Goal: Task Accomplishment & Management: Manage account settings

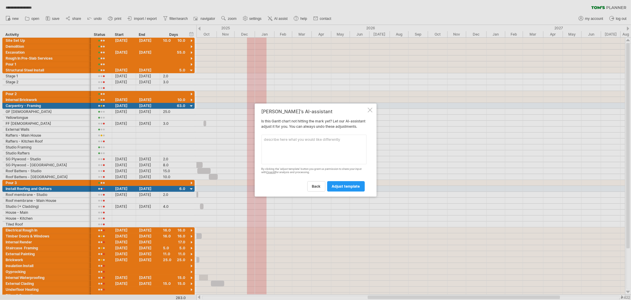
click at [369, 107] on div at bounding box center [370, 109] width 5 height 5
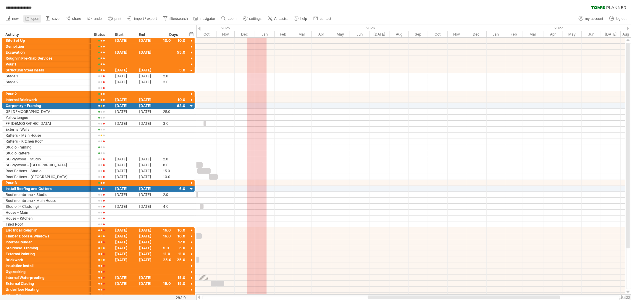
click at [38, 19] on span "open" at bounding box center [35, 19] width 8 height 4
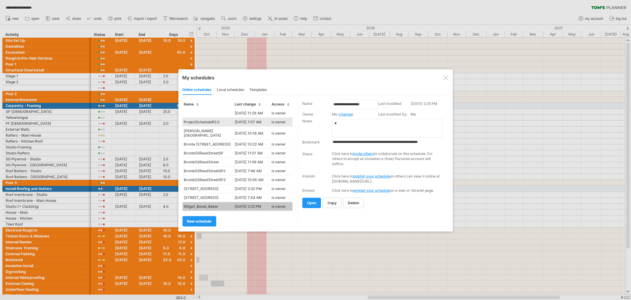
click at [209, 120] on td "ProjectScheduleR2.0" at bounding box center [208, 121] width 51 height 9
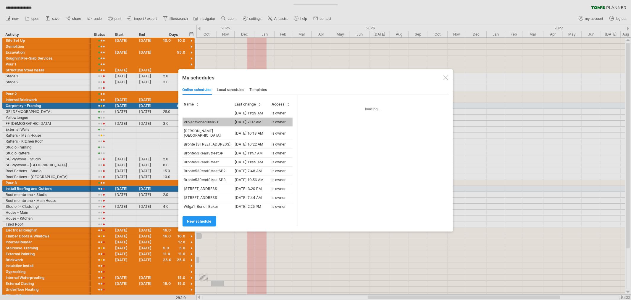
type input "**********"
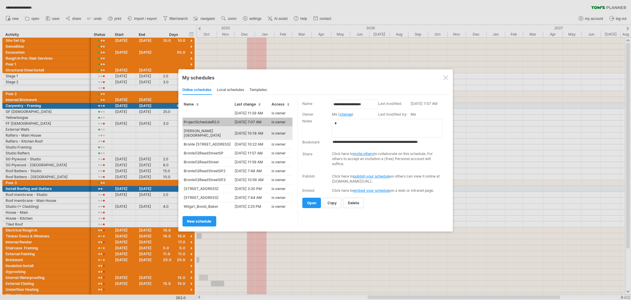
click at [207, 128] on td "[PERSON_NAME][GEOGRAPHIC_DATA]" at bounding box center [208, 132] width 51 height 13
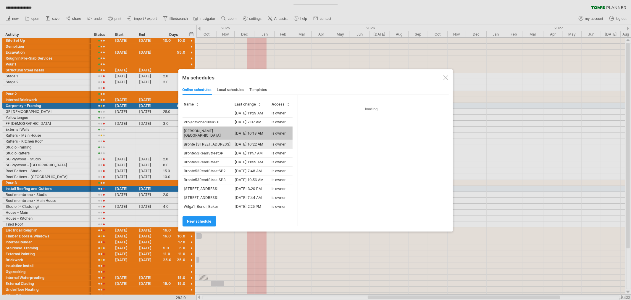
type input "**********"
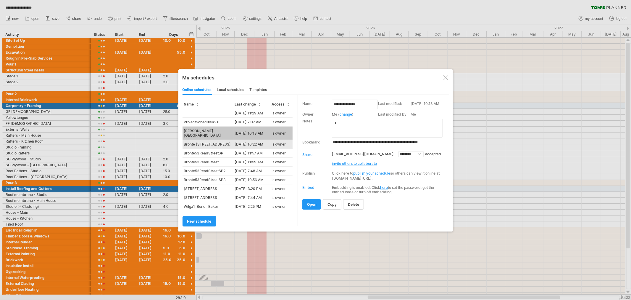
click at [210, 140] on td "Bronte [STREET_ADDRESS]" at bounding box center [208, 144] width 51 height 9
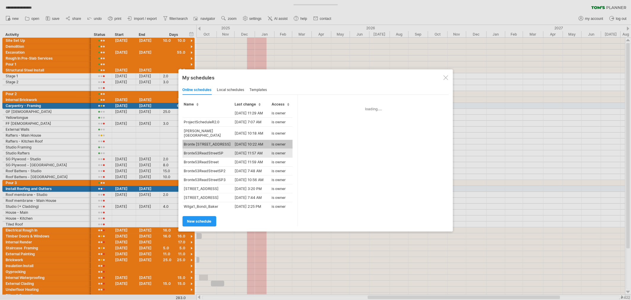
type input "**********"
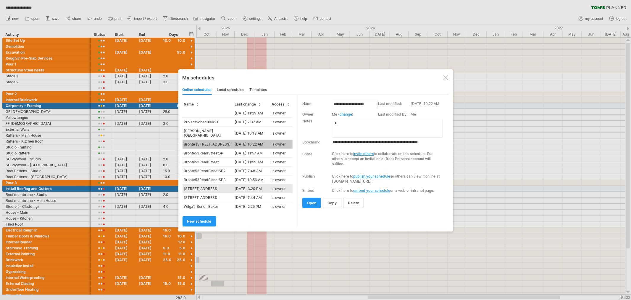
click at [208, 184] on td "[STREET_ADDRESS]" at bounding box center [208, 188] width 51 height 9
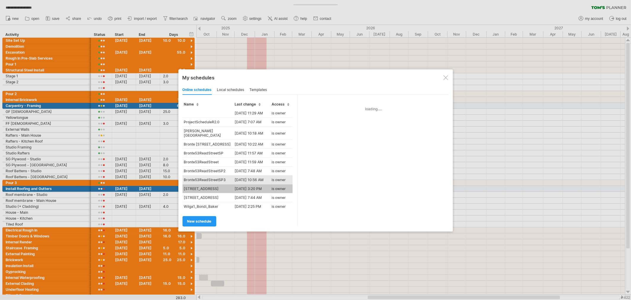
type input "**********"
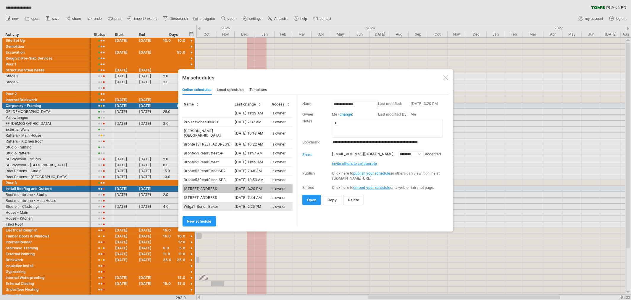
click at [208, 202] on td "Wilga1_Bondi_Baker" at bounding box center [208, 206] width 51 height 9
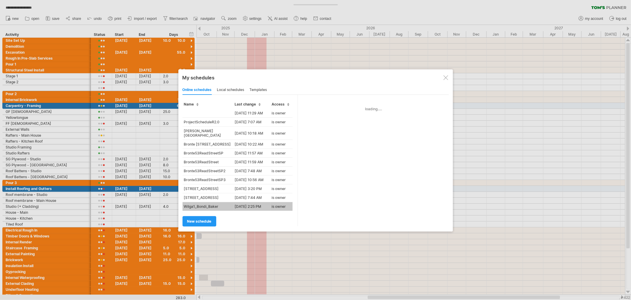
type input "**********"
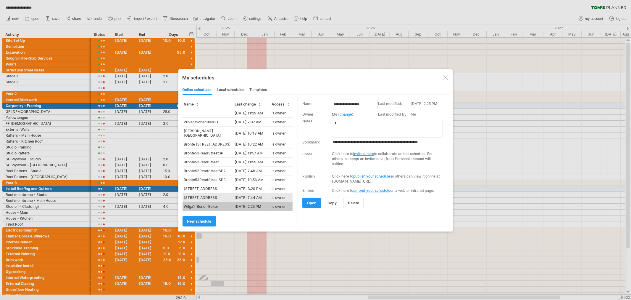
click at [221, 193] on td "[STREET_ADDRESS]" at bounding box center [208, 197] width 51 height 9
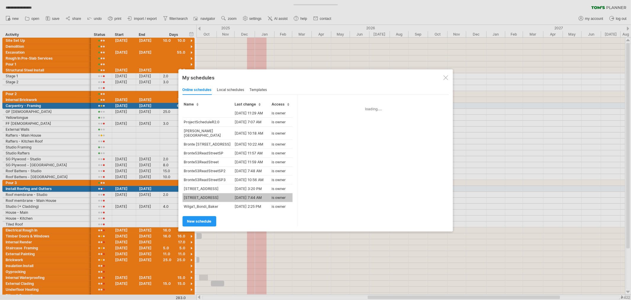
type input "**********"
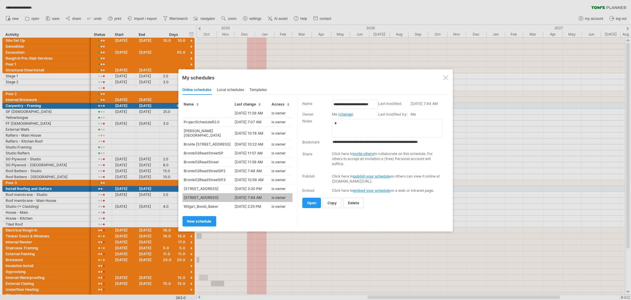
click at [232, 87] on div "local schedules" at bounding box center [230, 89] width 27 height 9
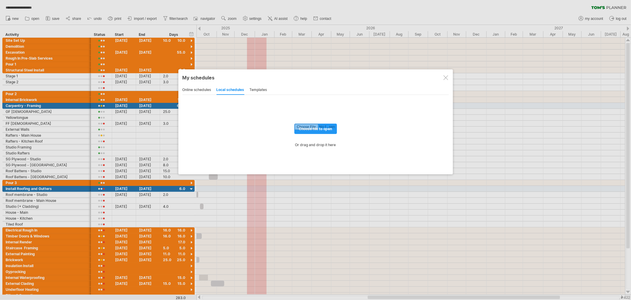
click at [257, 90] on div "templates" at bounding box center [258, 89] width 17 height 9
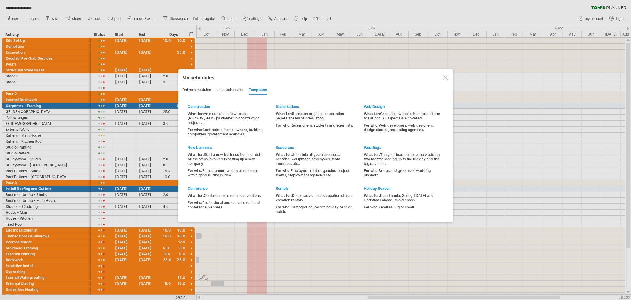
click at [233, 88] on div "local schedules" at bounding box center [230, 89] width 27 height 9
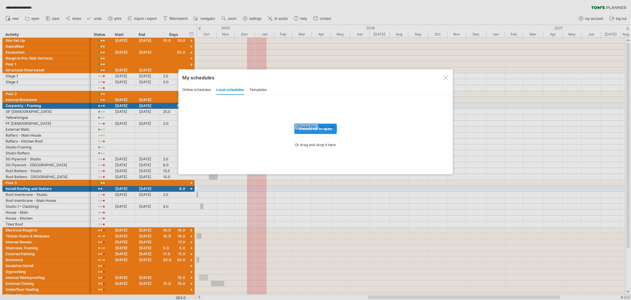
click at [309, 128] on input "file" at bounding box center [316, 129] width 42 height 10
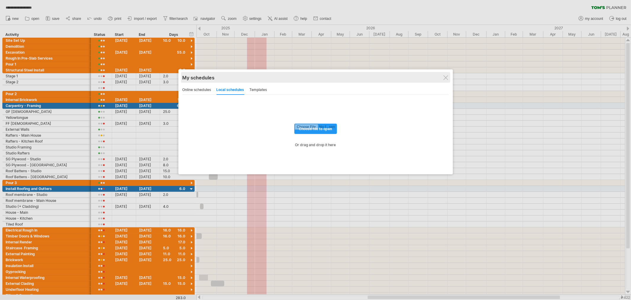
click at [449, 78] on div "My schedules share/collaborate online" at bounding box center [316, 77] width 266 height 11
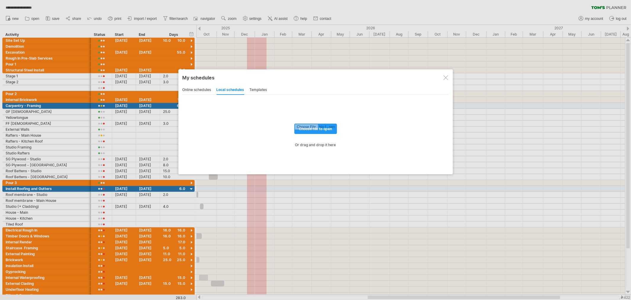
click at [445, 75] on div at bounding box center [446, 77] width 5 height 5
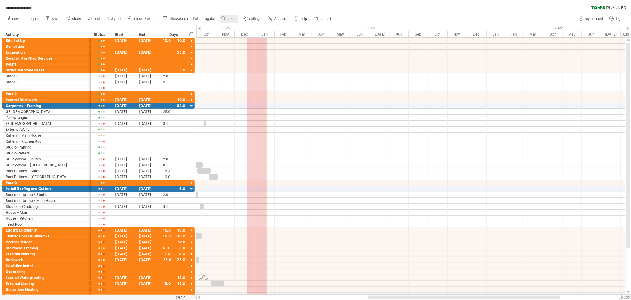
click at [230, 18] on span "zoom" at bounding box center [232, 19] width 9 height 4
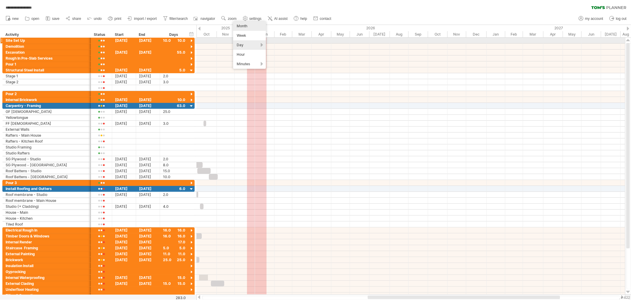
click at [244, 41] on div "Day" at bounding box center [249, 44] width 33 height 9
click at [259, 49] on div "Dense" at bounding box center [263, 48] width 33 height 9
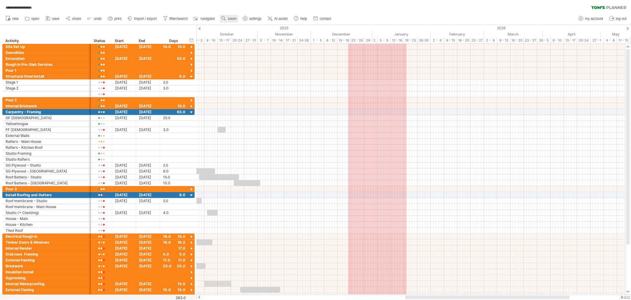
click at [234, 17] on span "zoom" at bounding box center [232, 19] width 9 height 4
click at [246, 32] on div "Week" at bounding box center [253, 33] width 33 height 9
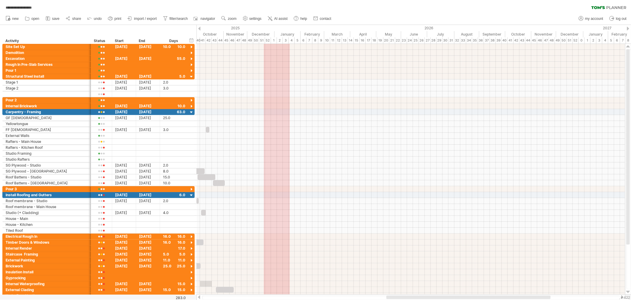
drag, startPoint x: 229, startPoint y: 19, endPoint x: 232, endPoint y: 22, distance: 4.2
click at [230, 19] on span "zoom" at bounding box center [232, 19] width 9 height 4
click at [243, 27] on div "Month" at bounding box center [249, 26] width 33 height 9
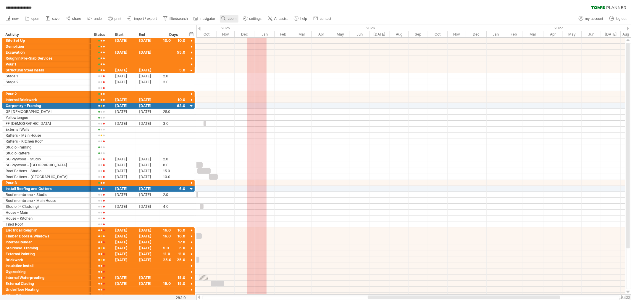
click at [230, 15] on link "zoom" at bounding box center [229, 19] width 18 height 8
click at [249, 49] on div "Hour" at bounding box center [249, 51] width 33 height 9
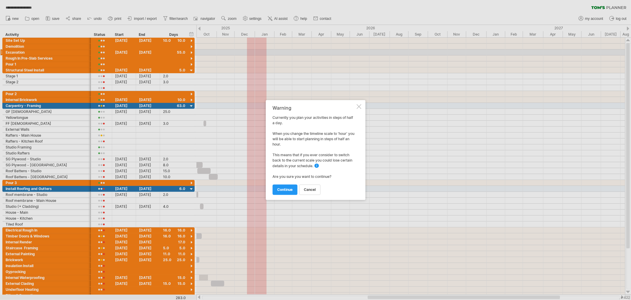
click at [360, 104] on div at bounding box center [359, 106] width 5 height 5
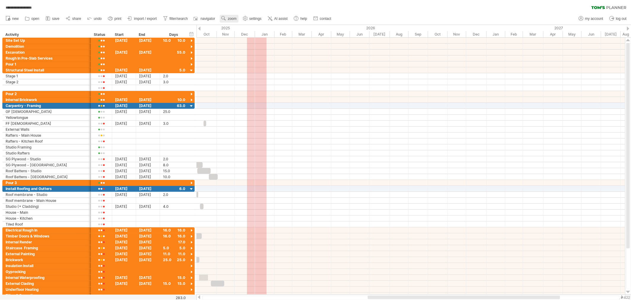
click at [232, 20] on span "zoom" at bounding box center [232, 19] width 9 height 4
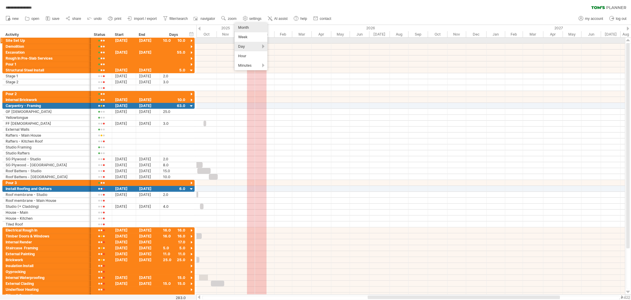
click at [246, 44] on div "Day" at bounding box center [251, 46] width 33 height 9
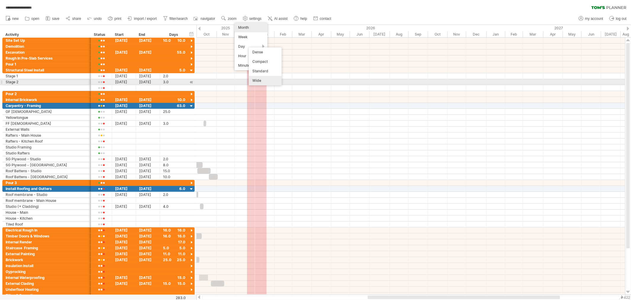
click at [267, 79] on div "Wide" at bounding box center [265, 80] width 33 height 9
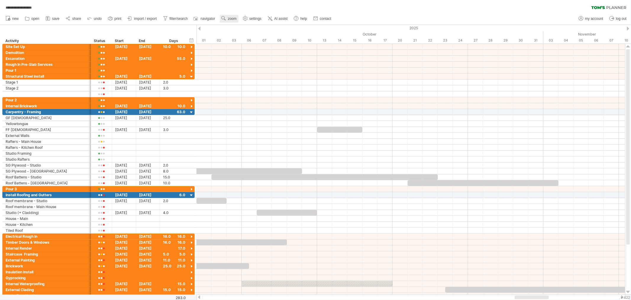
click at [229, 18] on span "zoom" at bounding box center [232, 19] width 9 height 4
click at [245, 42] on div "Day" at bounding box center [248, 44] width 33 height 9
click at [273, 61] on div "Compact" at bounding box center [264, 59] width 33 height 9
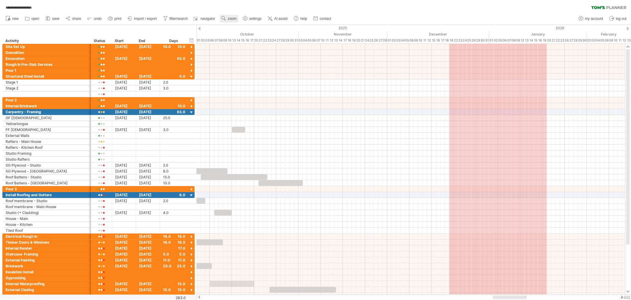
click at [224, 20] on use at bounding box center [224, 18] width 6 height 6
click at [242, 48] on div "Day" at bounding box center [243, 46] width 33 height 9
click at [257, 73] on div "Standard" at bounding box center [261, 74] width 33 height 9
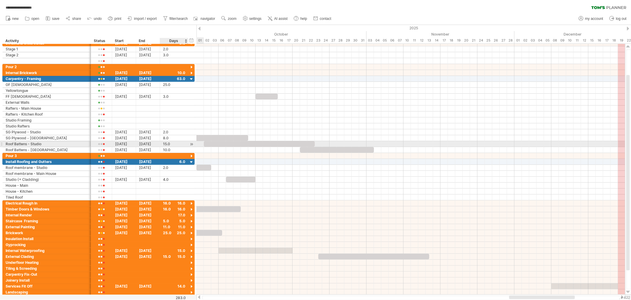
click at [171, 144] on div "15.0" at bounding box center [174, 144] width 22 height 6
type input "*"
click at [213, 144] on div at bounding box center [215, 144] width 22 height 6
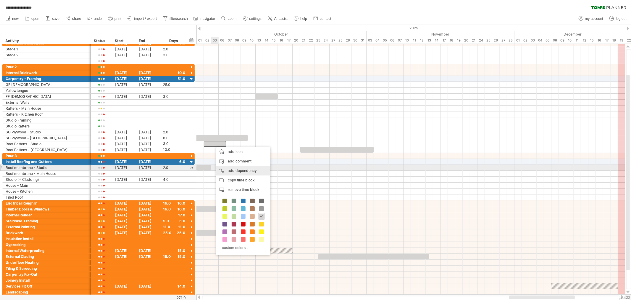
click at [251, 168] on div "add dependency You can use dependencies when you require tasks to be done in a …" at bounding box center [243, 170] width 54 height 9
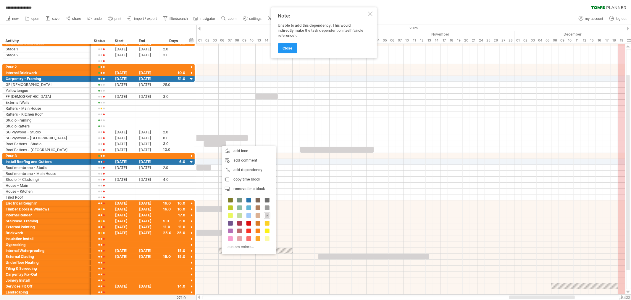
click at [372, 13] on div at bounding box center [370, 14] width 5 height 5
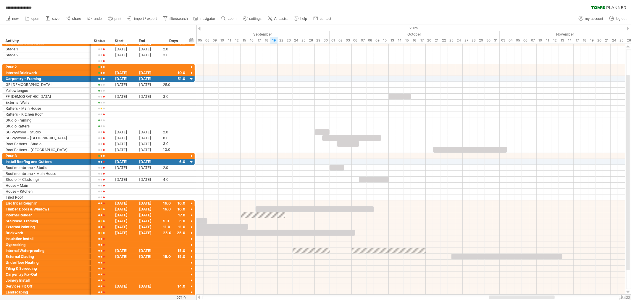
drag, startPoint x: 523, startPoint y: 297, endPoint x: 440, endPoint y: 252, distance: 95.0
click at [503, 298] on div at bounding box center [522, 297] width 66 height 4
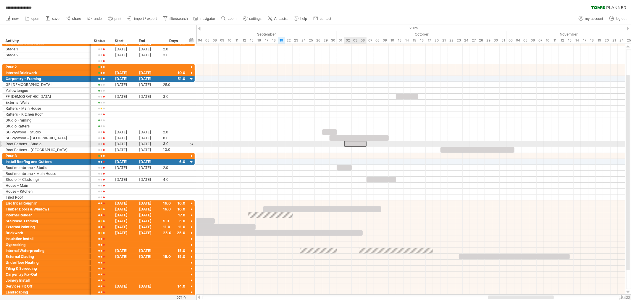
click at [347, 144] on div at bounding box center [355, 144] width 22 height 6
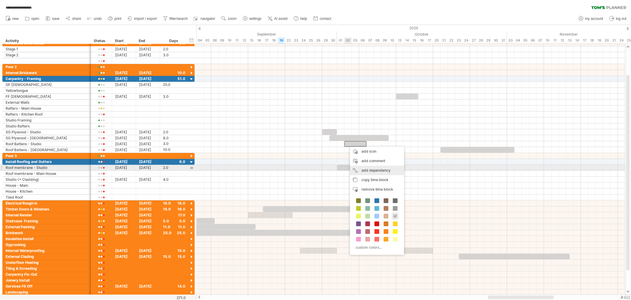
click at [371, 168] on div "add dependency You can use dependencies when you require tasks to be done in a …" at bounding box center [377, 169] width 54 height 9
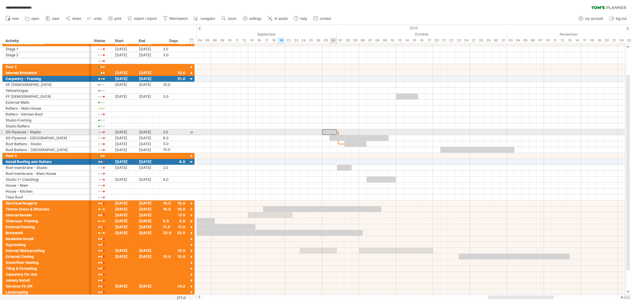
click at [335, 131] on div at bounding box center [329, 132] width 15 height 6
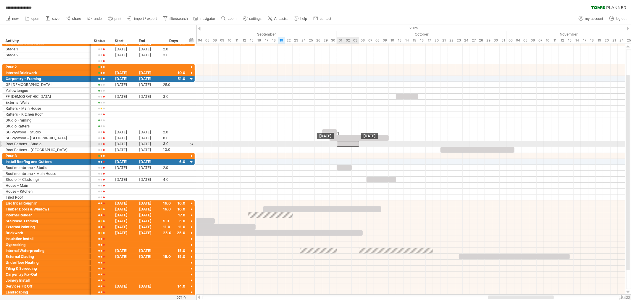
drag, startPoint x: 353, startPoint y: 144, endPoint x: 347, endPoint y: 143, distance: 5.9
click at [347, 143] on div at bounding box center [348, 144] width 22 height 6
drag, startPoint x: 347, startPoint y: 142, endPoint x: 351, endPoint y: 141, distance: 3.9
click at [351, 141] on div at bounding box center [352, 144] width 22 height 6
